Goal: Check status: Check status

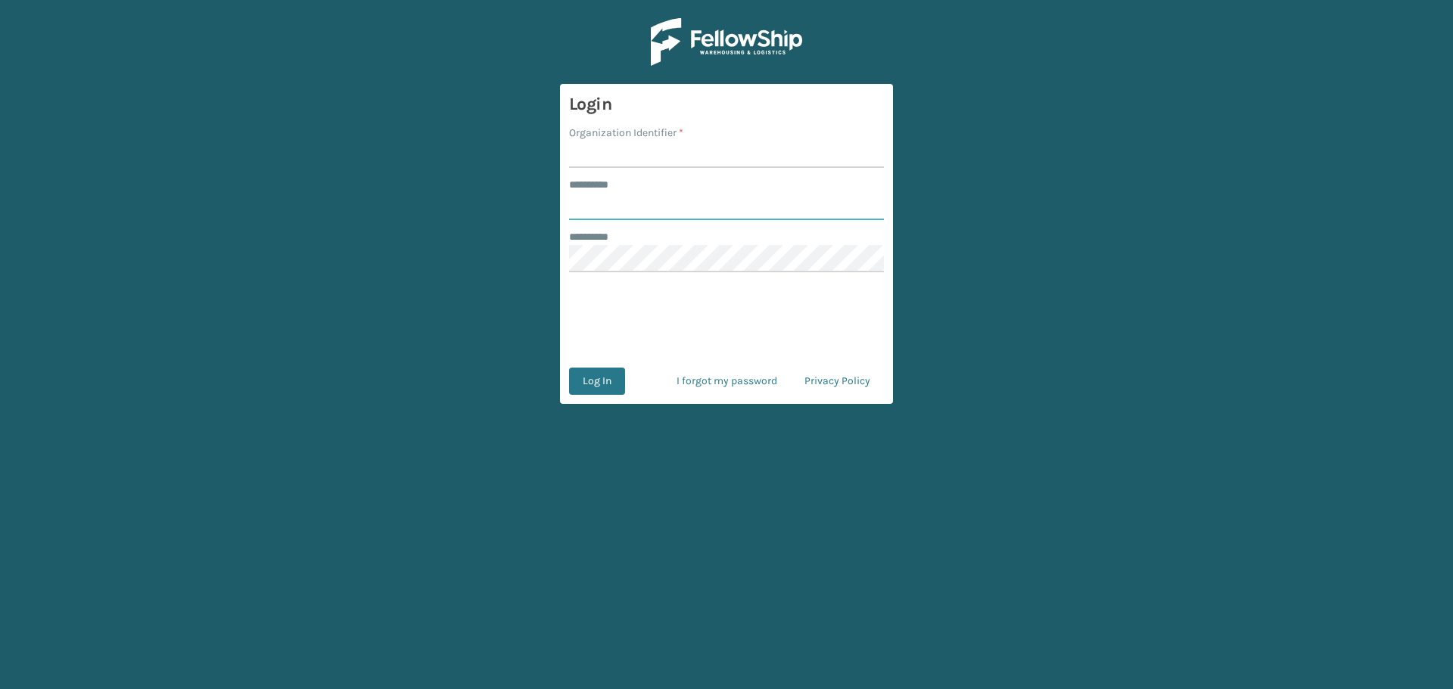
type input "********"
click at [637, 170] on form "Login Organization Identifier * ******** * ******** ******** * Log In I forgot …" at bounding box center [726, 244] width 333 height 320
click at [635, 152] on input "Organization Identifier *" at bounding box center [726, 154] width 315 height 27
type input "MilliardLV"
click at [601, 386] on button "Log In" at bounding box center [597, 381] width 56 height 27
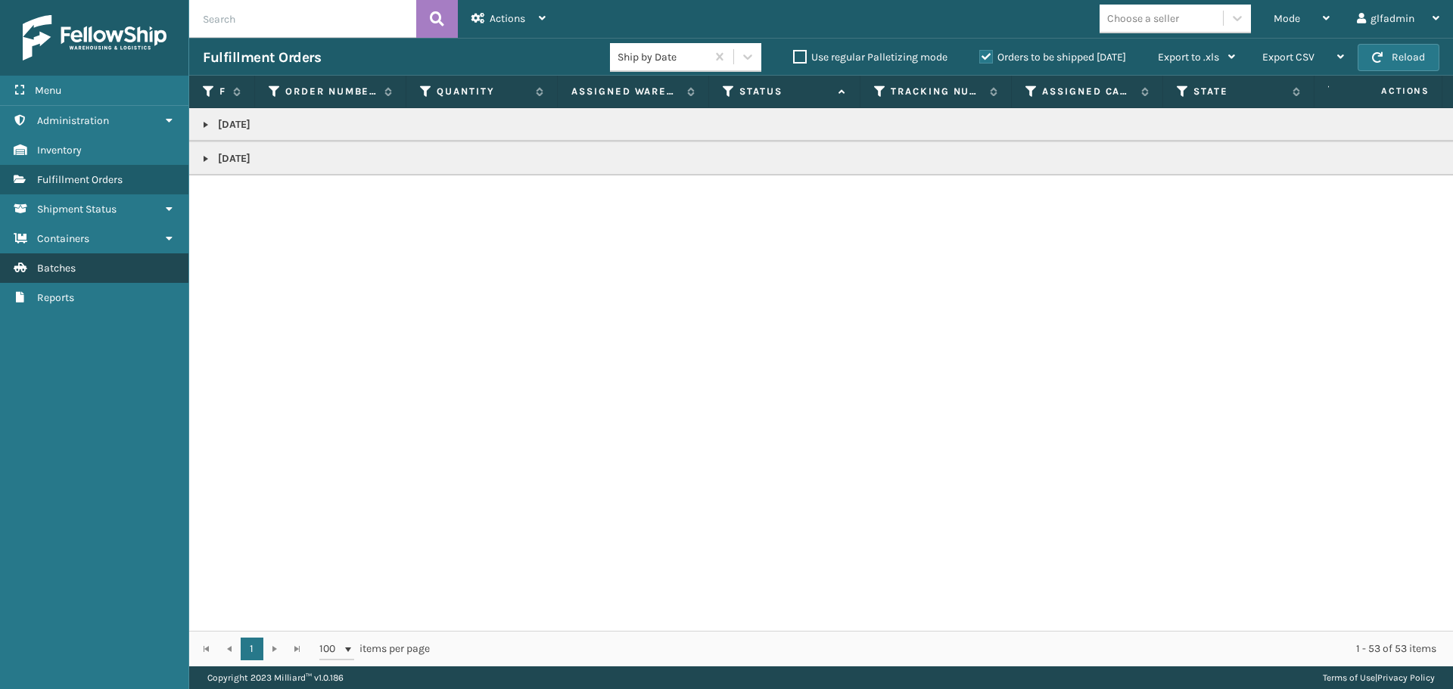
click at [48, 276] on link "Shipment Status Batches" at bounding box center [94, 268] width 188 height 30
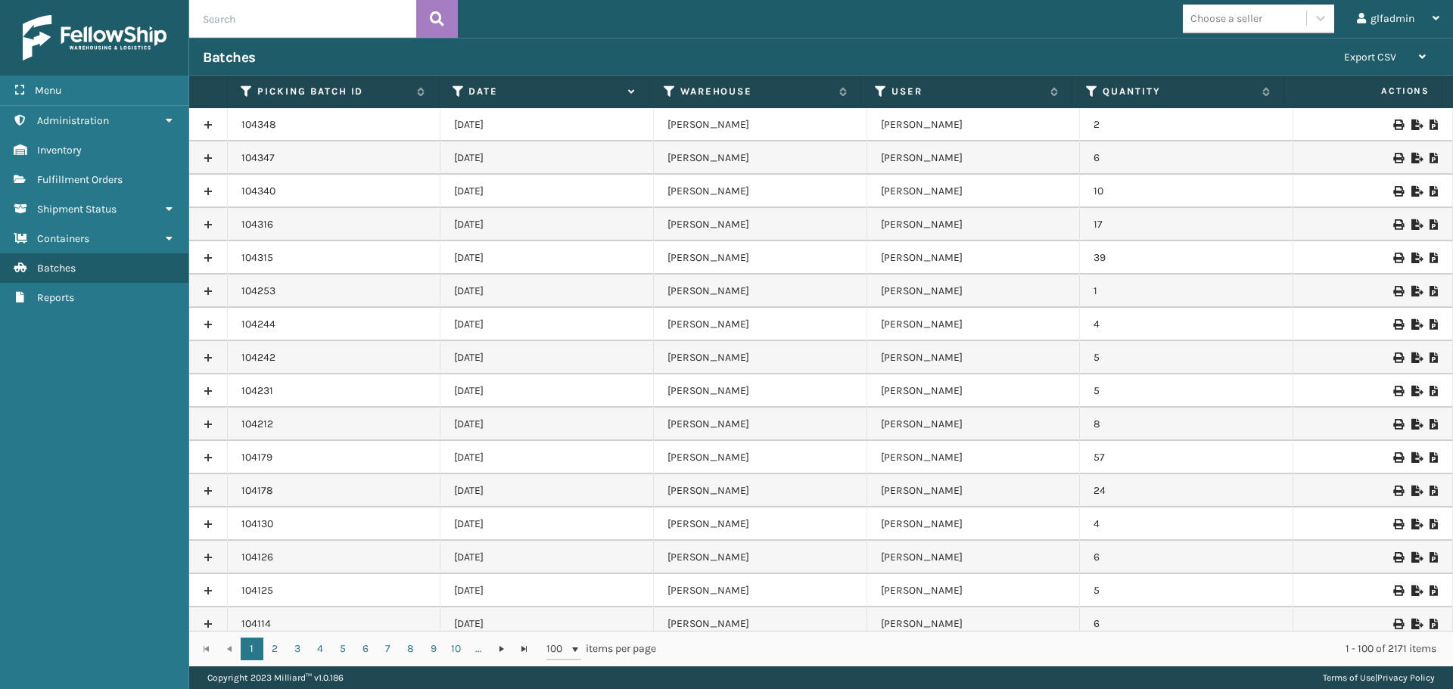
click at [1123, 201] on td "10" at bounding box center [1186, 191] width 213 height 33
click at [1411, 123] on icon at bounding box center [1415, 125] width 9 height 11
click at [1411, 157] on icon at bounding box center [1415, 158] width 9 height 11
click at [1396, 191] on div at bounding box center [1373, 191] width 132 height 11
click at [1411, 188] on icon at bounding box center [1415, 191] width 9 height 11
